Goal: Task Accomplishment & Management: Manage account settings

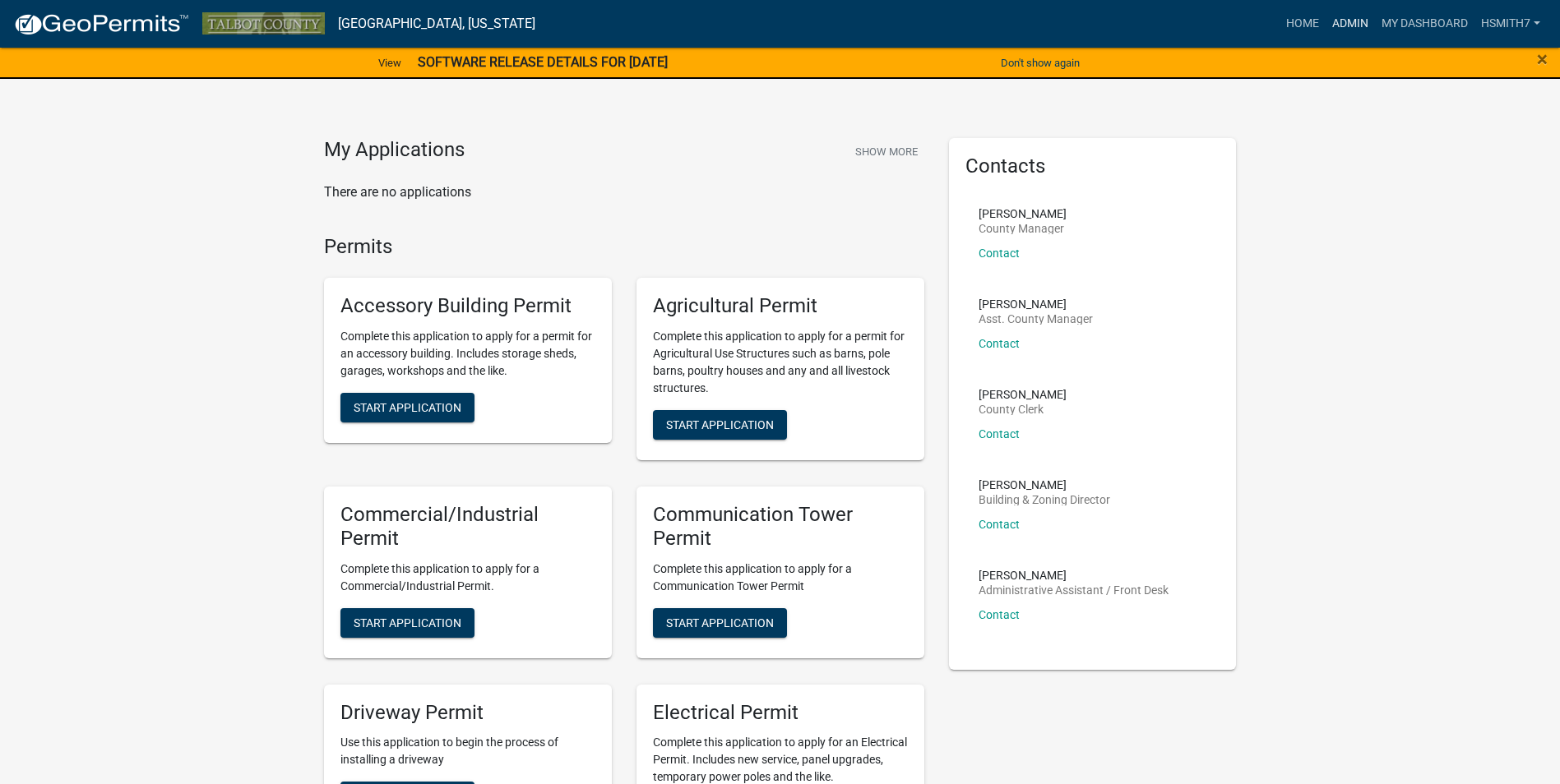
click at [1347, 31] on link "Admin" at bounding box center [1351, 23] width 50 height 31
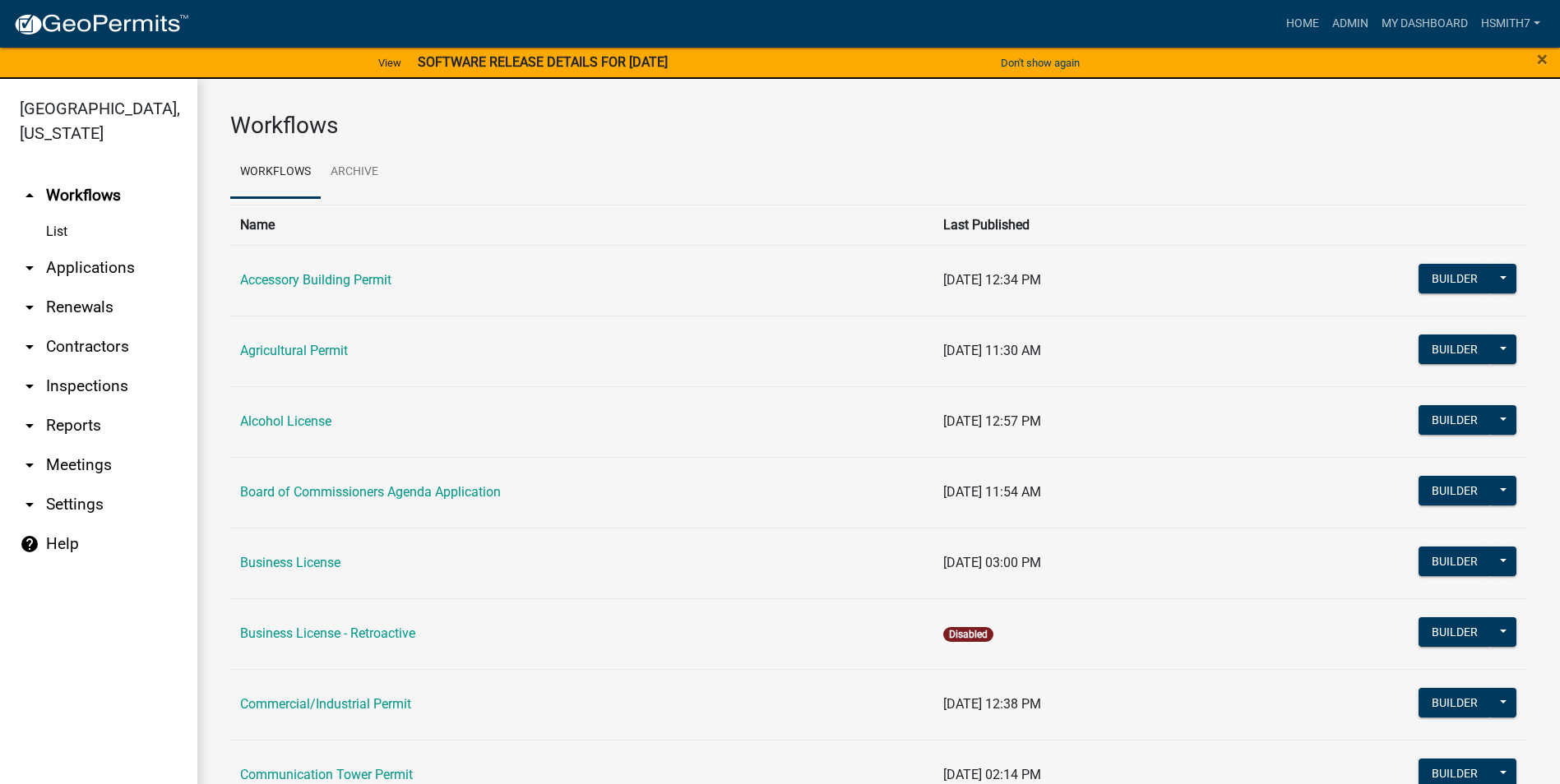
click at [74, 266] on link "arrow_drop_down Applications" at bounding box center [98, 268] width 198 height 40
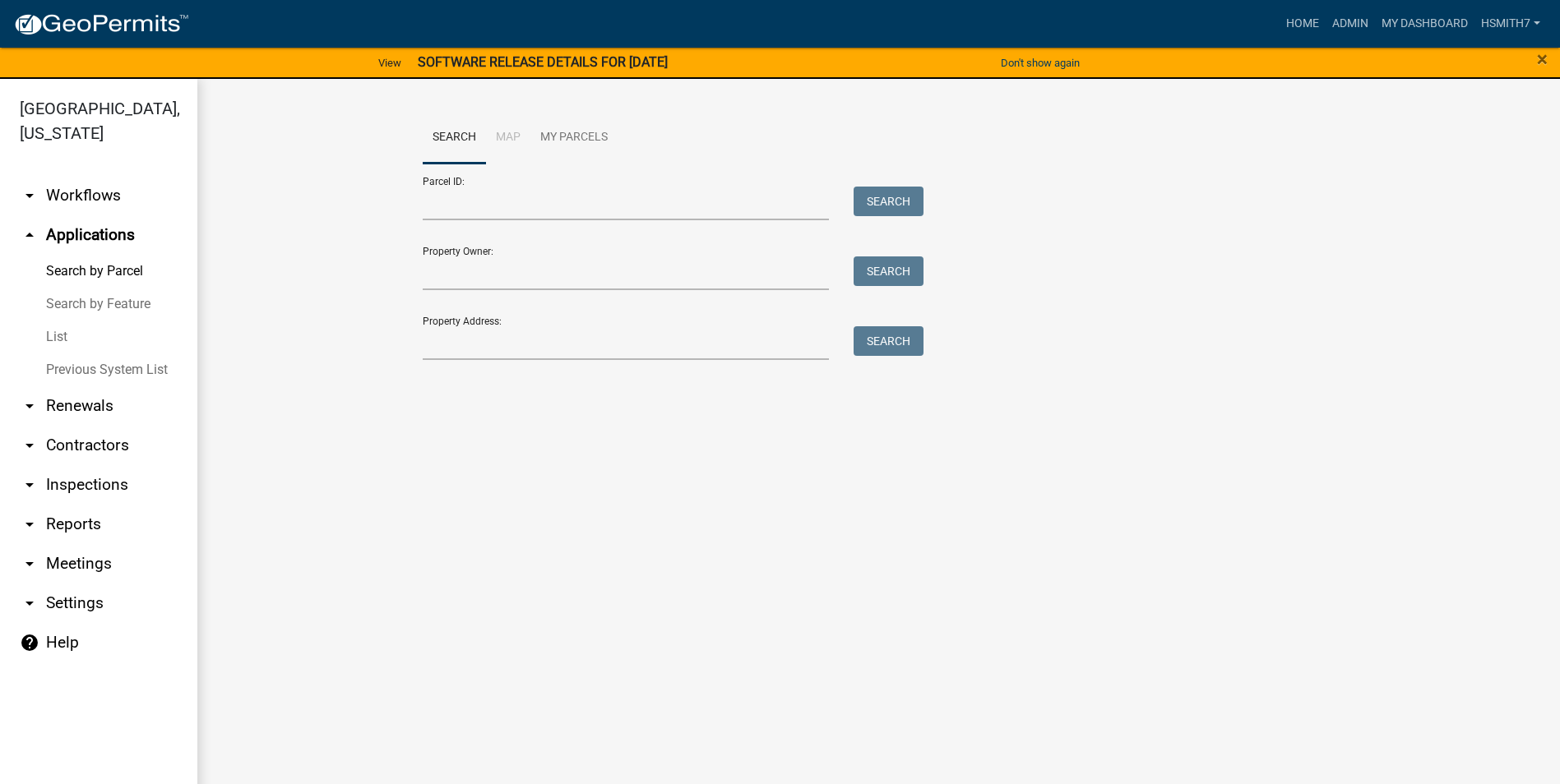
click at [49, 334] on link "List" at bounding box center [98, 337] width 198 height 33
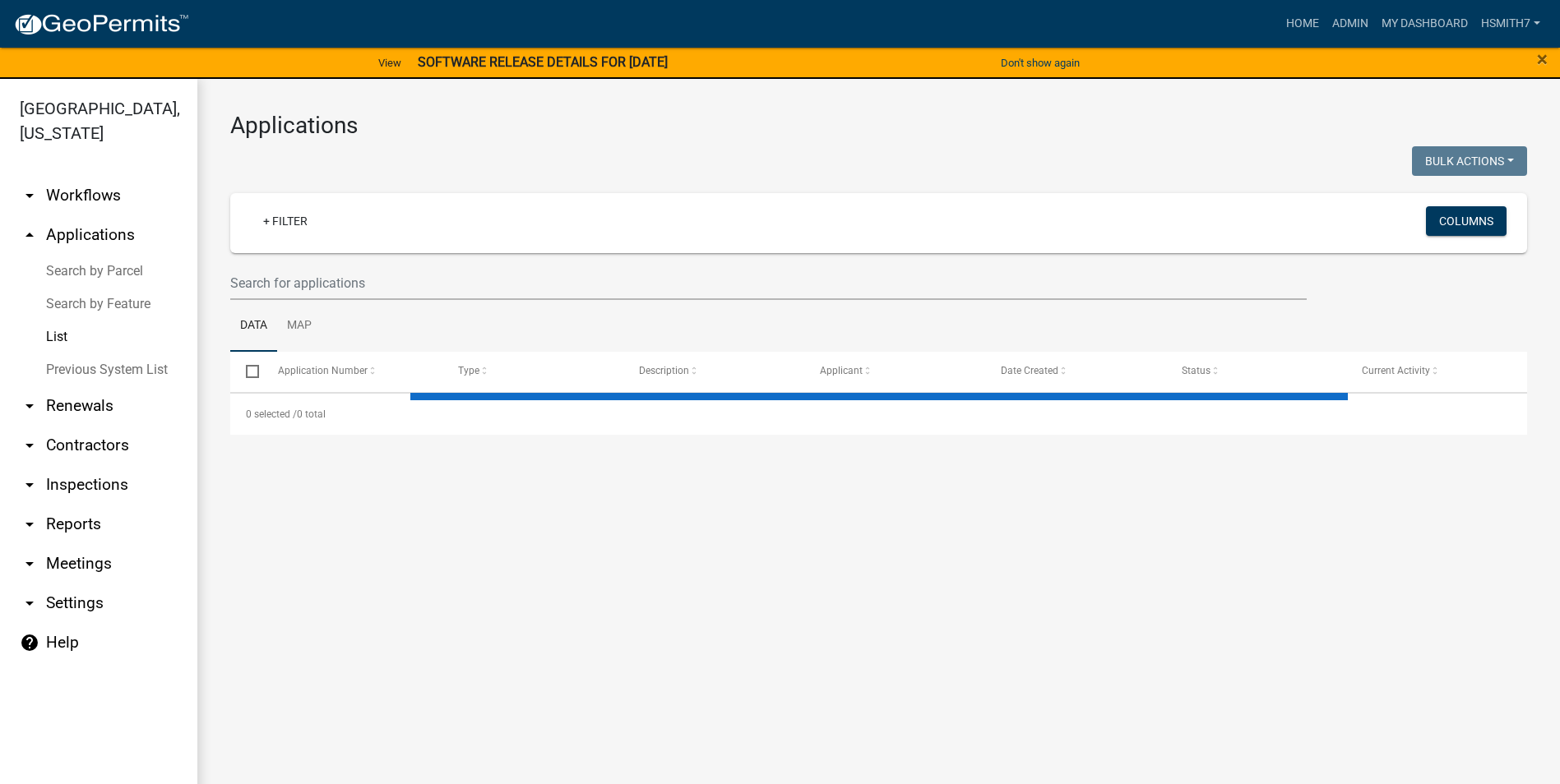
select select "3: 100"
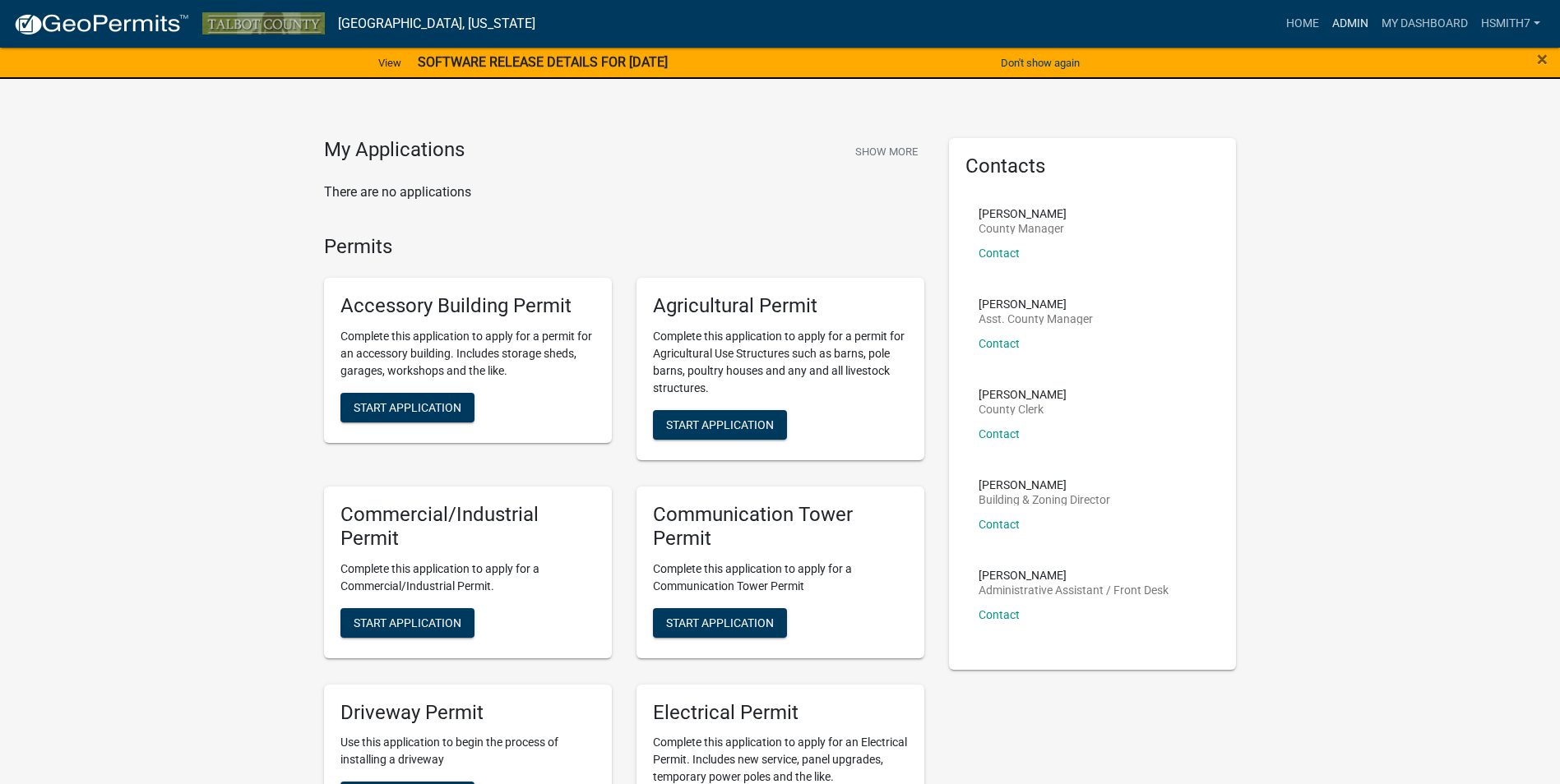
click at [1345, 25] on link "Admin" at bounding box center [1351, 23] width 50 height 31
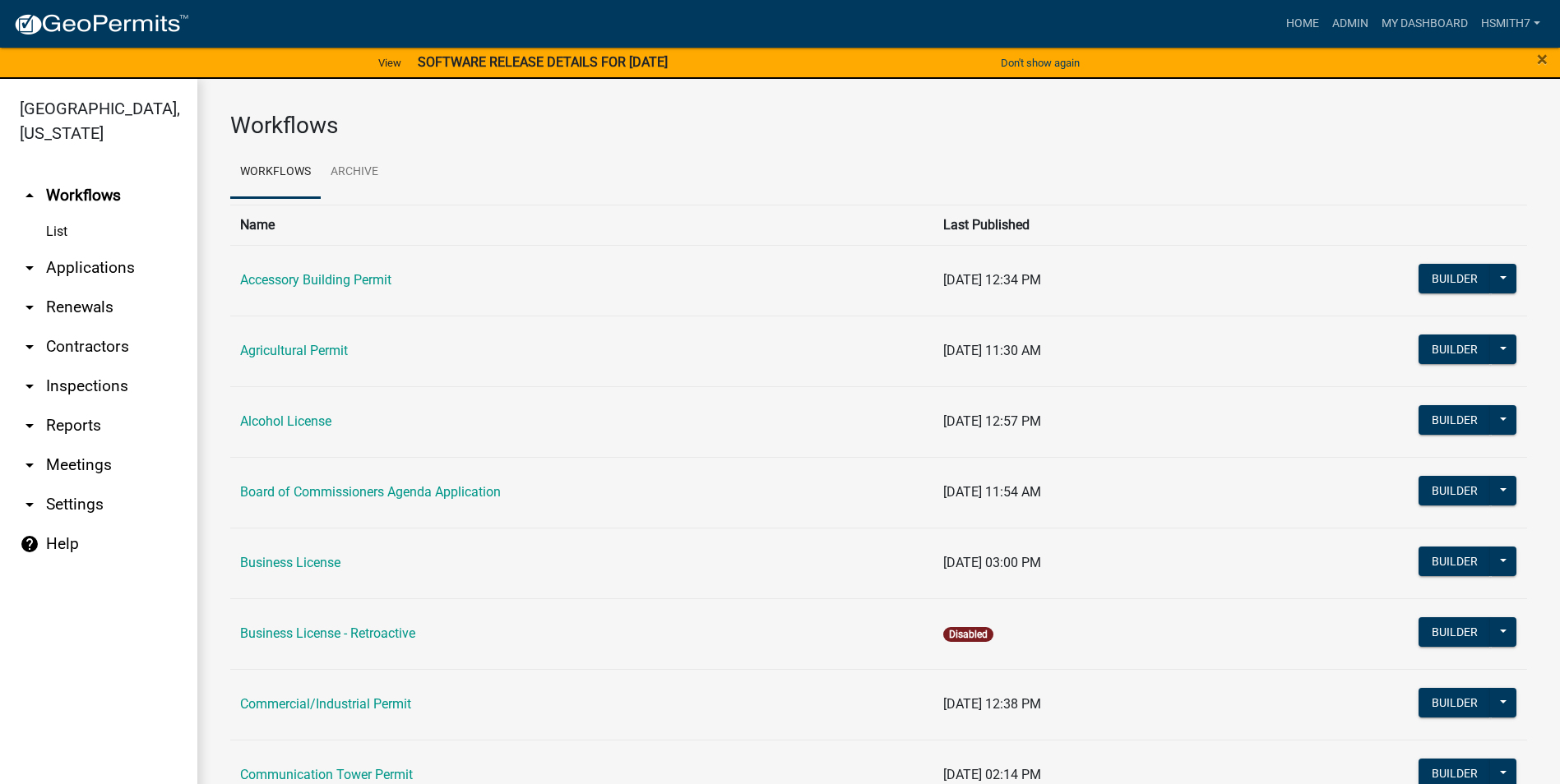
click at [133, 268] on link "arrow_drop_down Applications" at bounding box center [98, 268] width 198 height 40
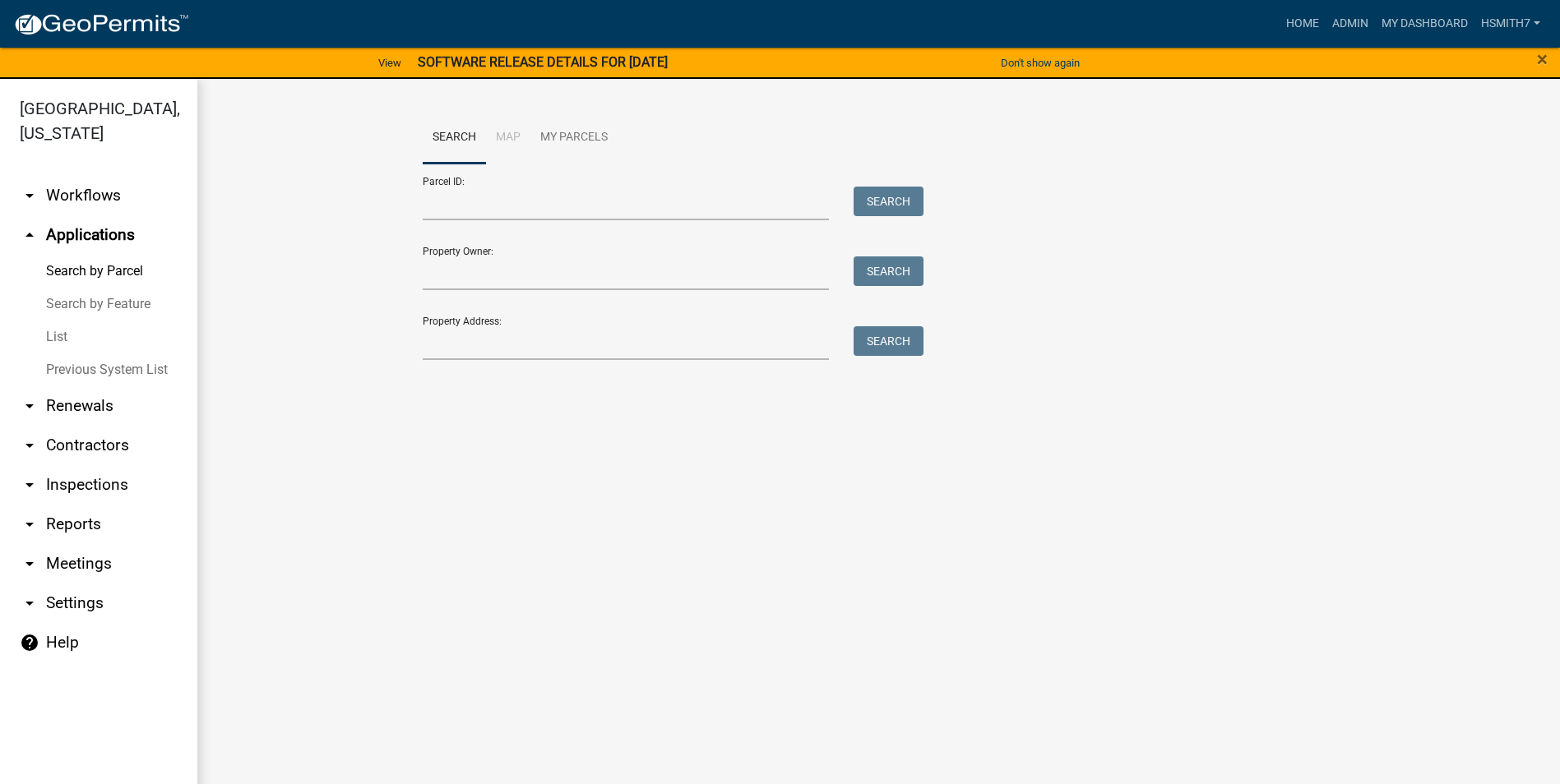
click at [57, 334] on link "List" at bounding box center [98, 337] width 198 height 33
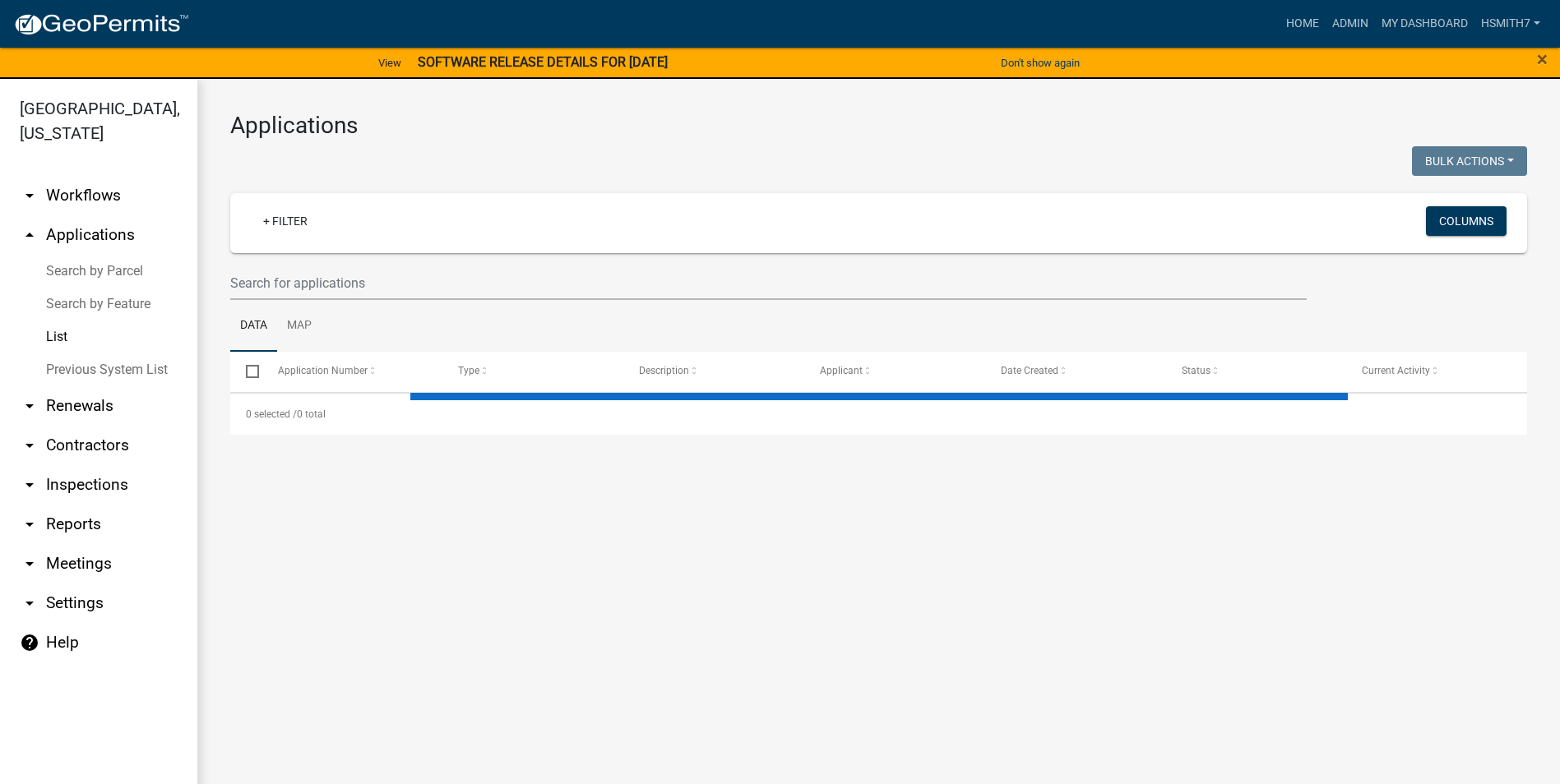
select select "3: 100"
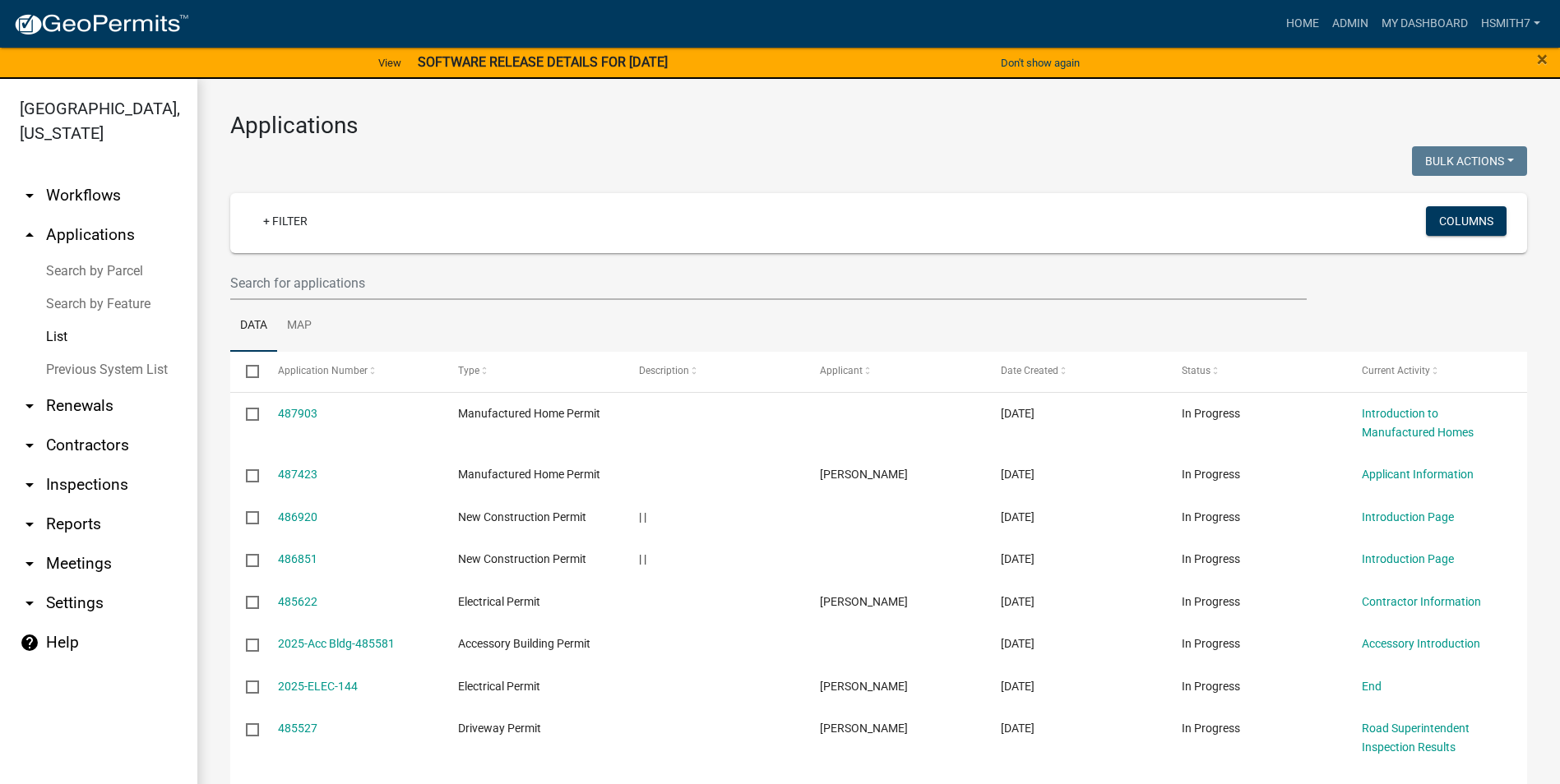
click at [550, 63] on strong "SOFTWARE RELEASE DETAILS FOR [DATE]" at bounding box center [542, 62] width 250 height 16
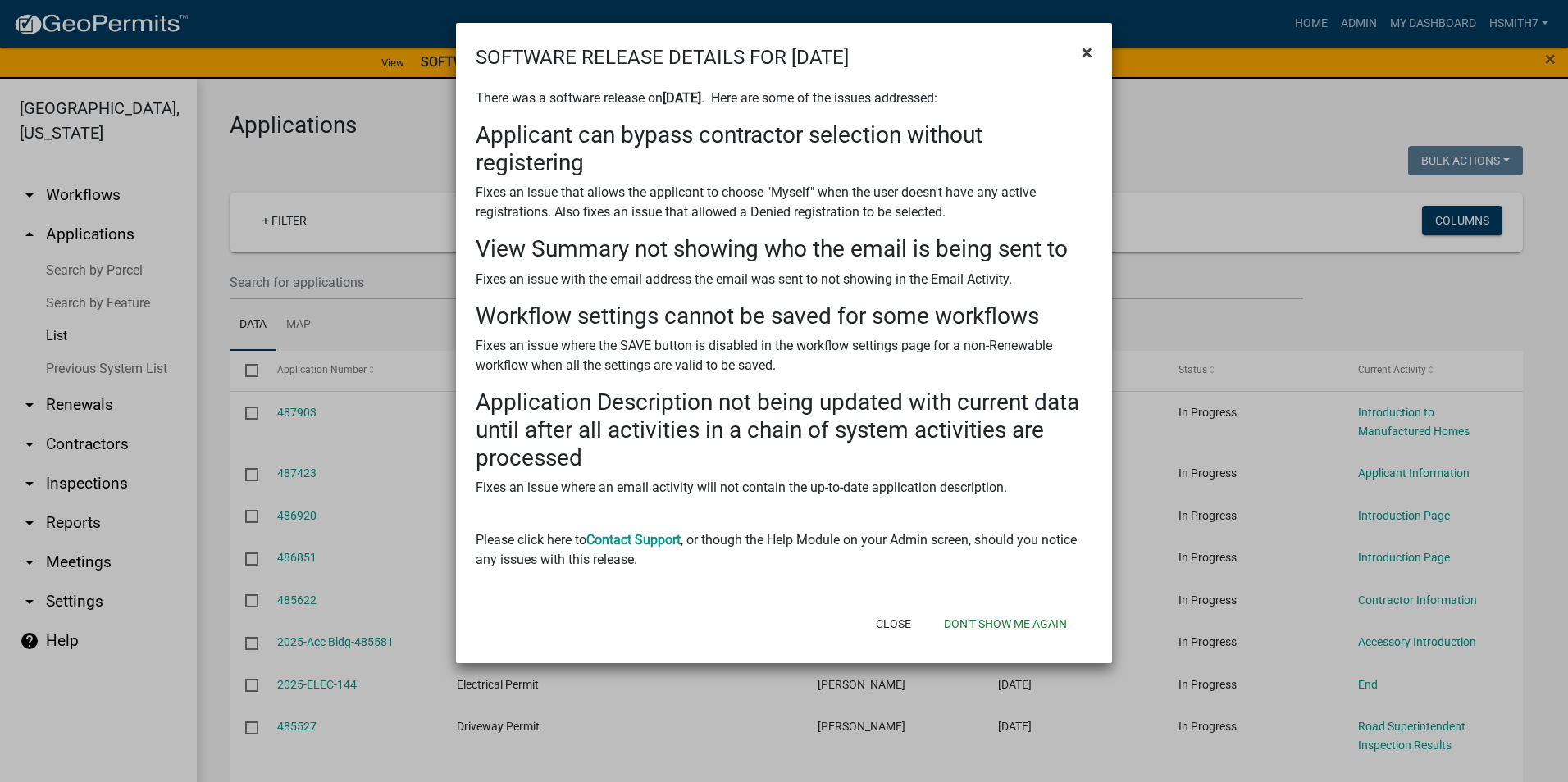
click at [1088, 49] on span "×" at bounding box center [1087, 52] width 11 height 23
